Goal: Book appointment/travel/reservation

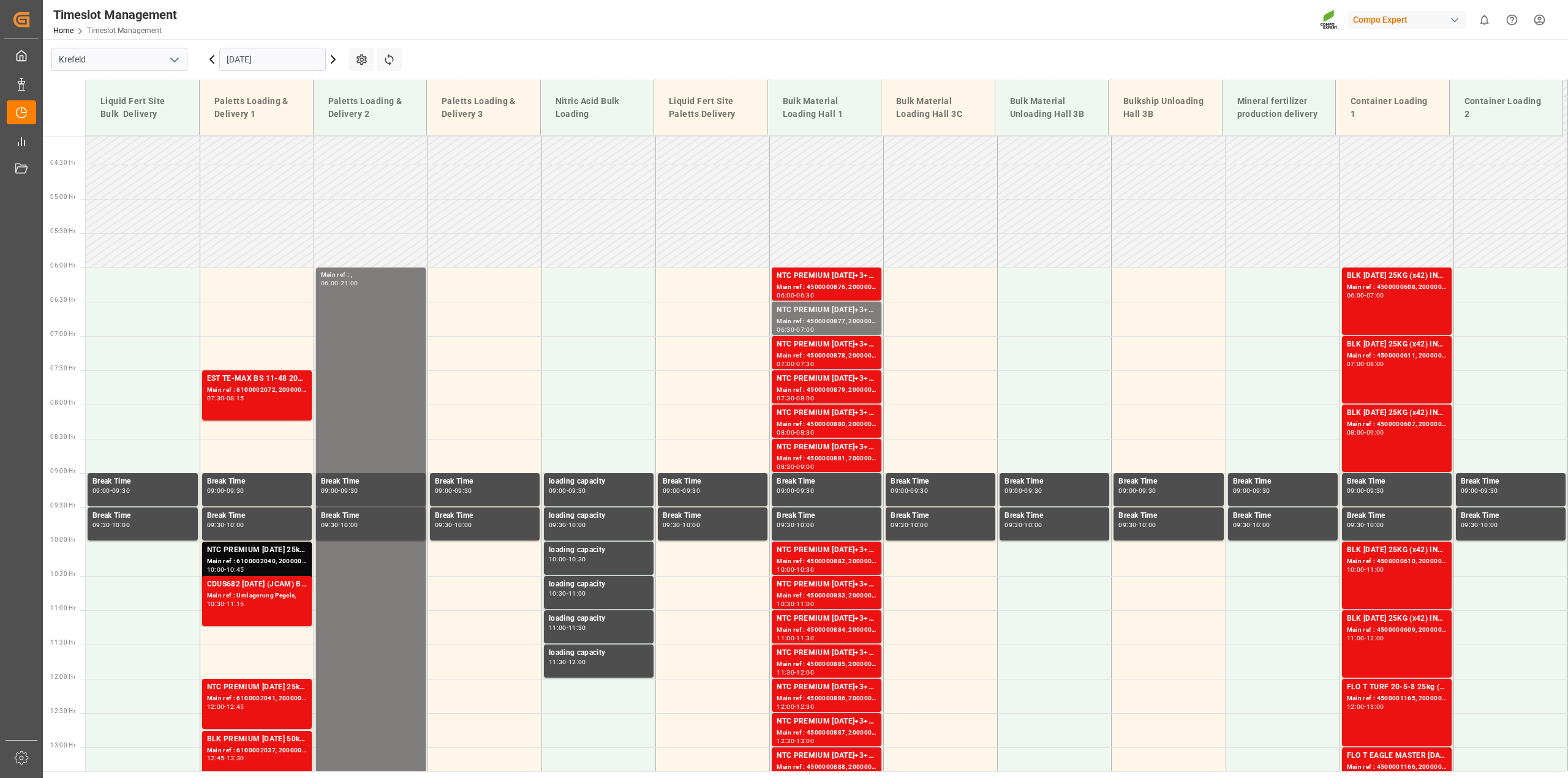
scroll to position [280, 0]
click at [243, 61] on input "[DATE]" at bounding box center [272, 59] width 107 height 24
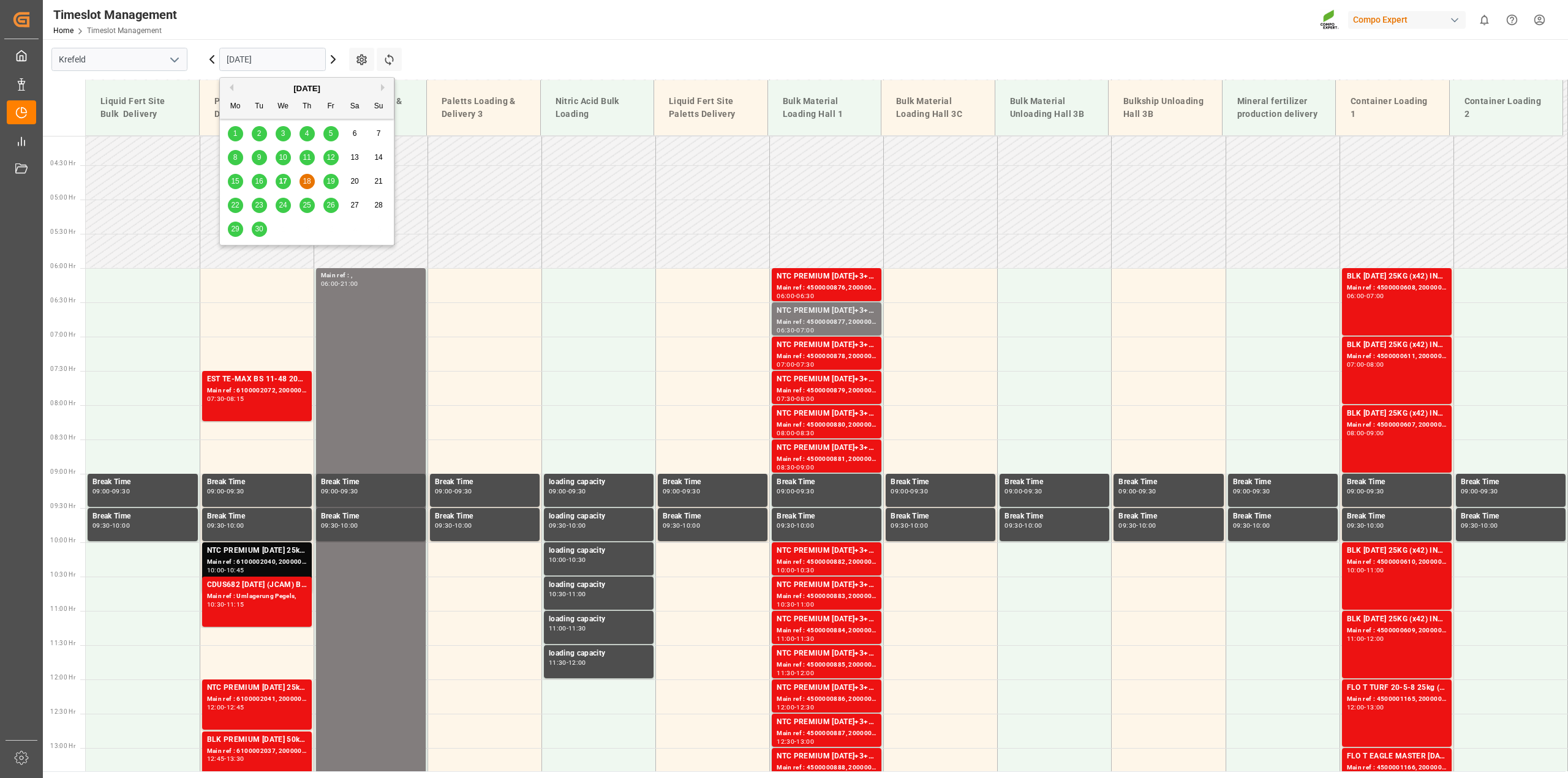
click at [285, 181] on span "17" at bounding box center [282, 180] width 8 height 8
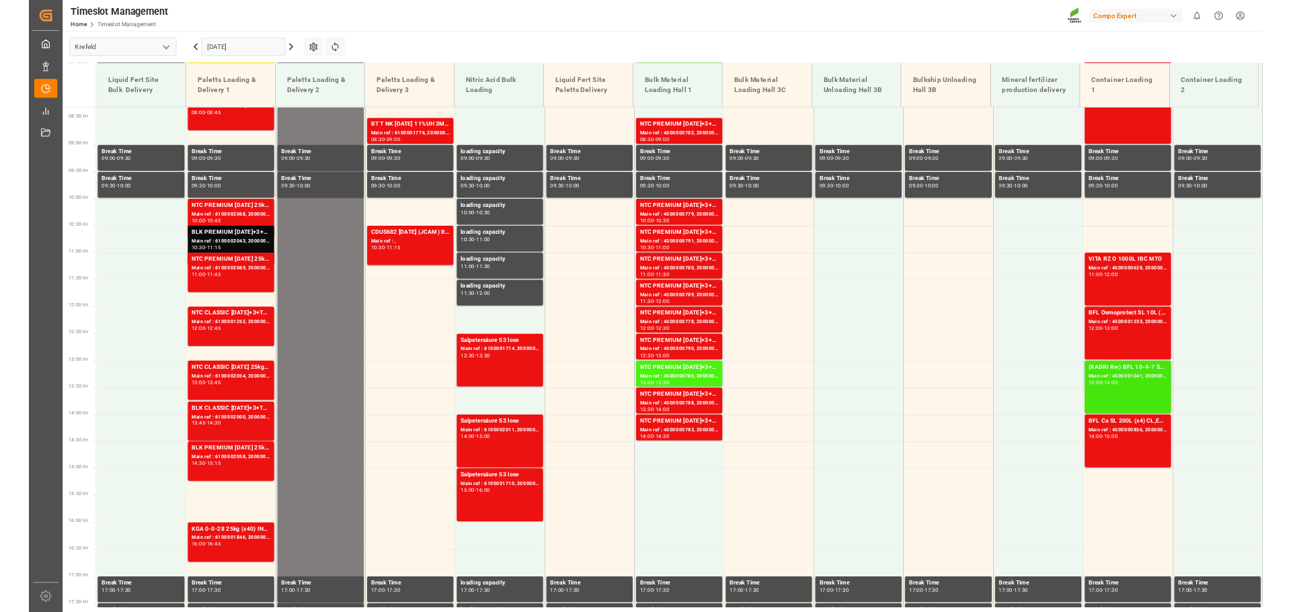
scroll to position [624, 0]
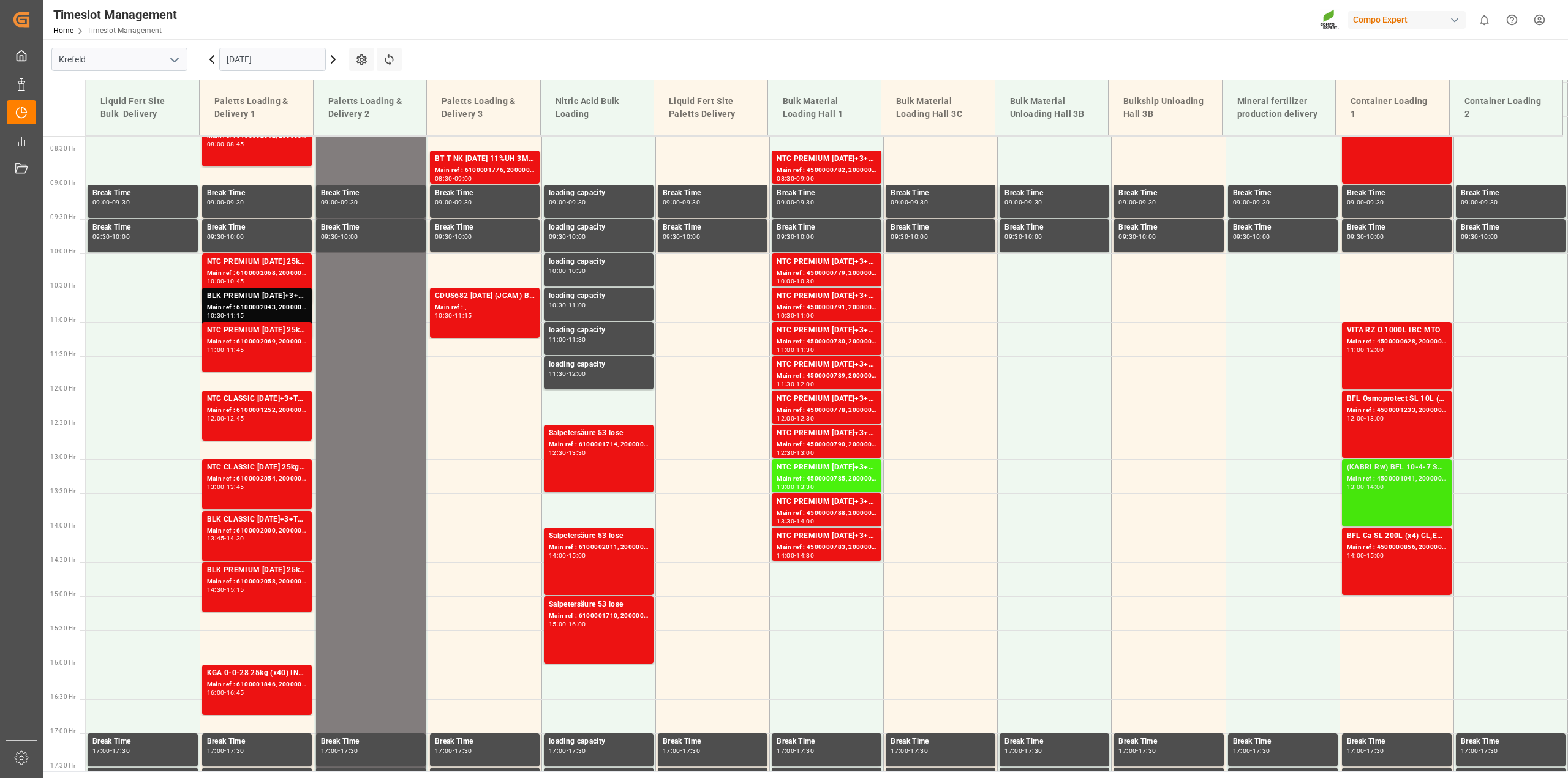
click at [1404, 478] on div "Main ref : 4500001041, 2000000776" at bounding box center [1397, 478] width 100 height 10
click at [1375, 343] on div "Main ref : 4500000628, 2000000545" at bounding box center [1397, 342] width 100 height 10
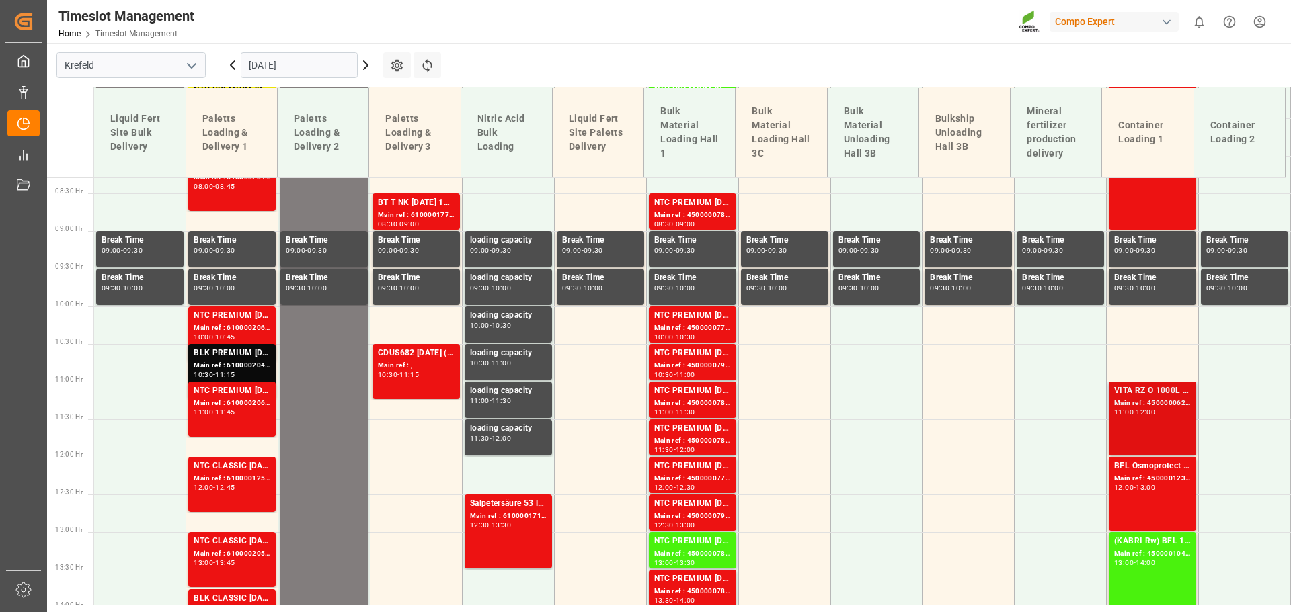
click at [1133, 408] on div "Main ref : 4500000628, 2000000545" at bounding box center [1152, 403] width 77 height 11
